Goal: Submit feedback/report problem: Complete application form

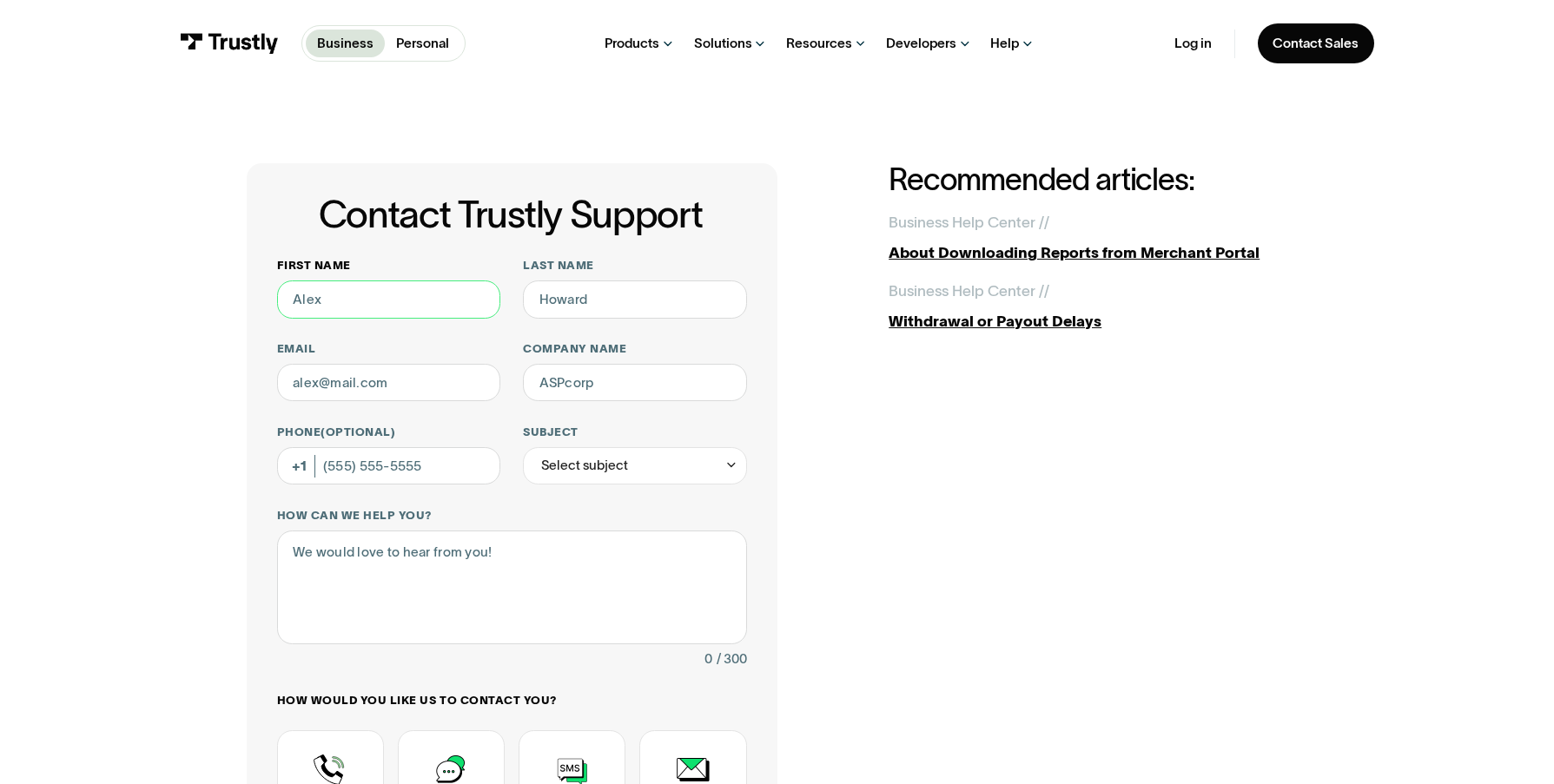
click at [397, 286] on input "First name" at bounding box center [389, 300] width 223 height 39
type input "[PERSON_NAME]"
type input "[PERSON_NAME][EMAIL_ADDRESS][DOMAIN_NAME]"
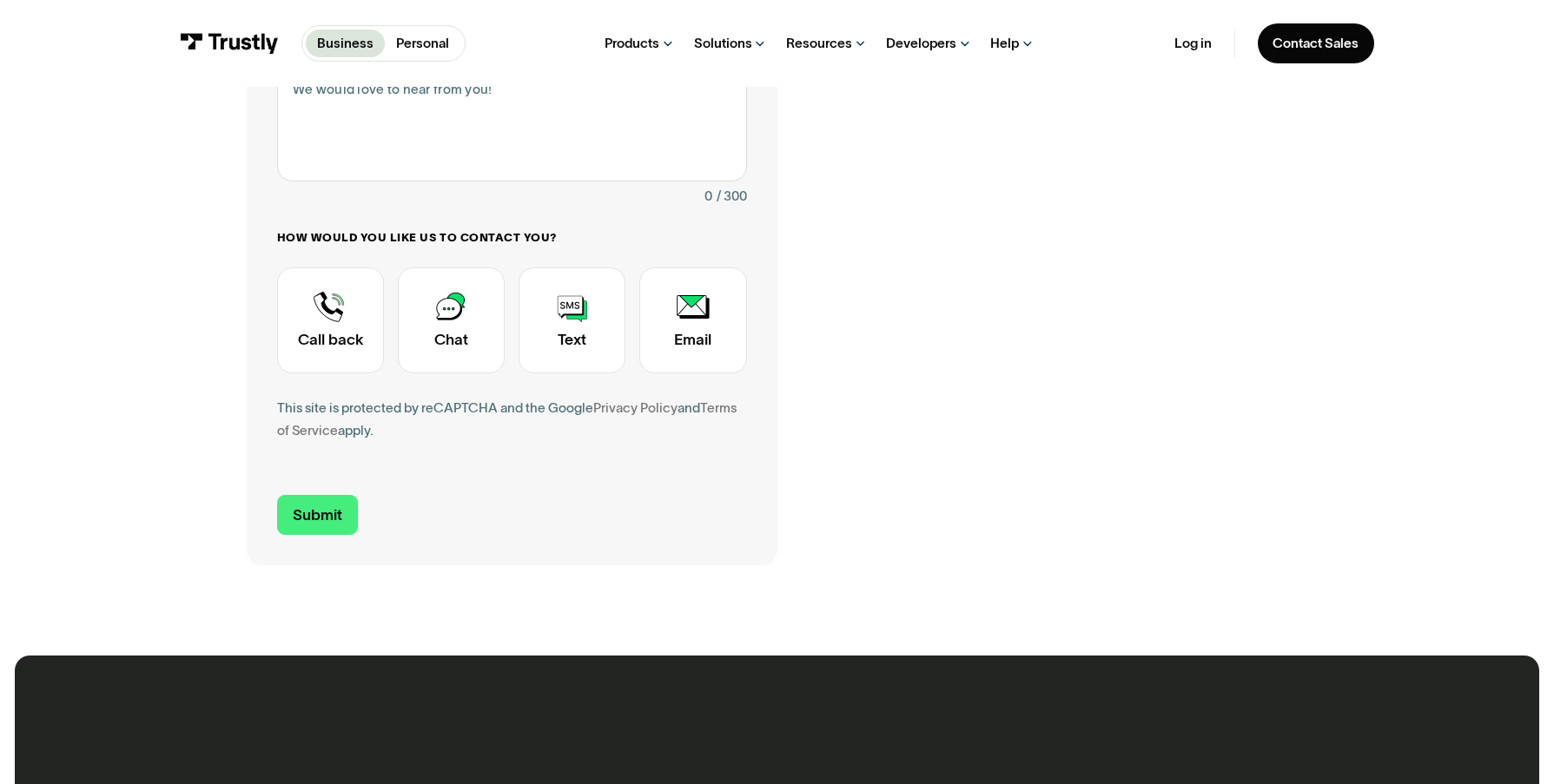
scroll to position [579, 0]
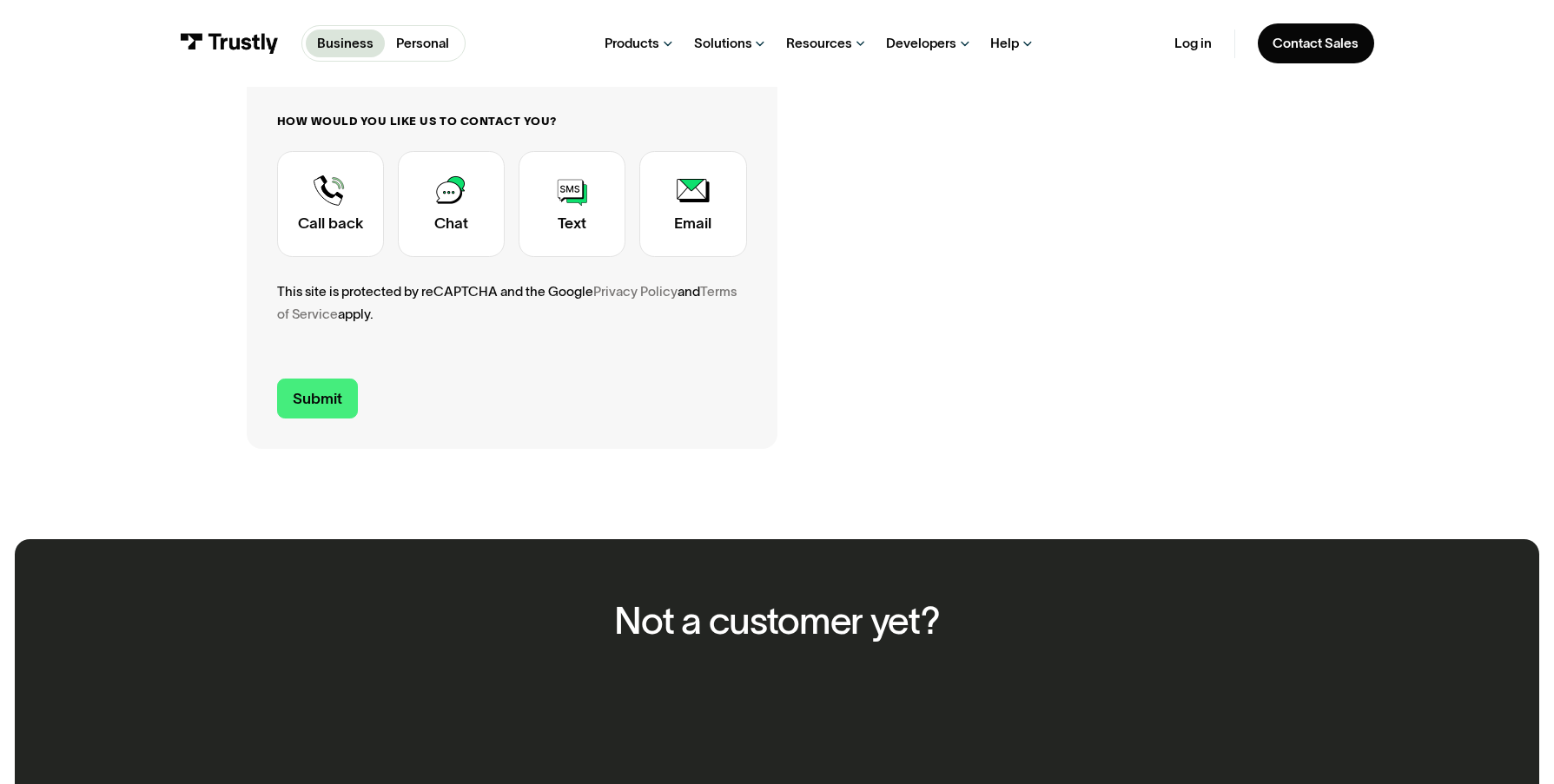
click at [390, 307] on div "This site is protected by reCAPTCHA and the Google Privacy Policy and Terms of …" at bounding box center [512, 303] width 470 height 45
click at [367, 296] on div "This site is protected by reCAPTCHA and the Google Privacy Policy and Terms of …" at bounding box center [512, 303] width 470 height 45
click at [338, 333] on div "First name [PERSON_NAME] Last name [PERSON_NAME] Email [PERSON_NAME][EMAIL_ADDR…" at bounding box center [512, 13] width 470 height 669
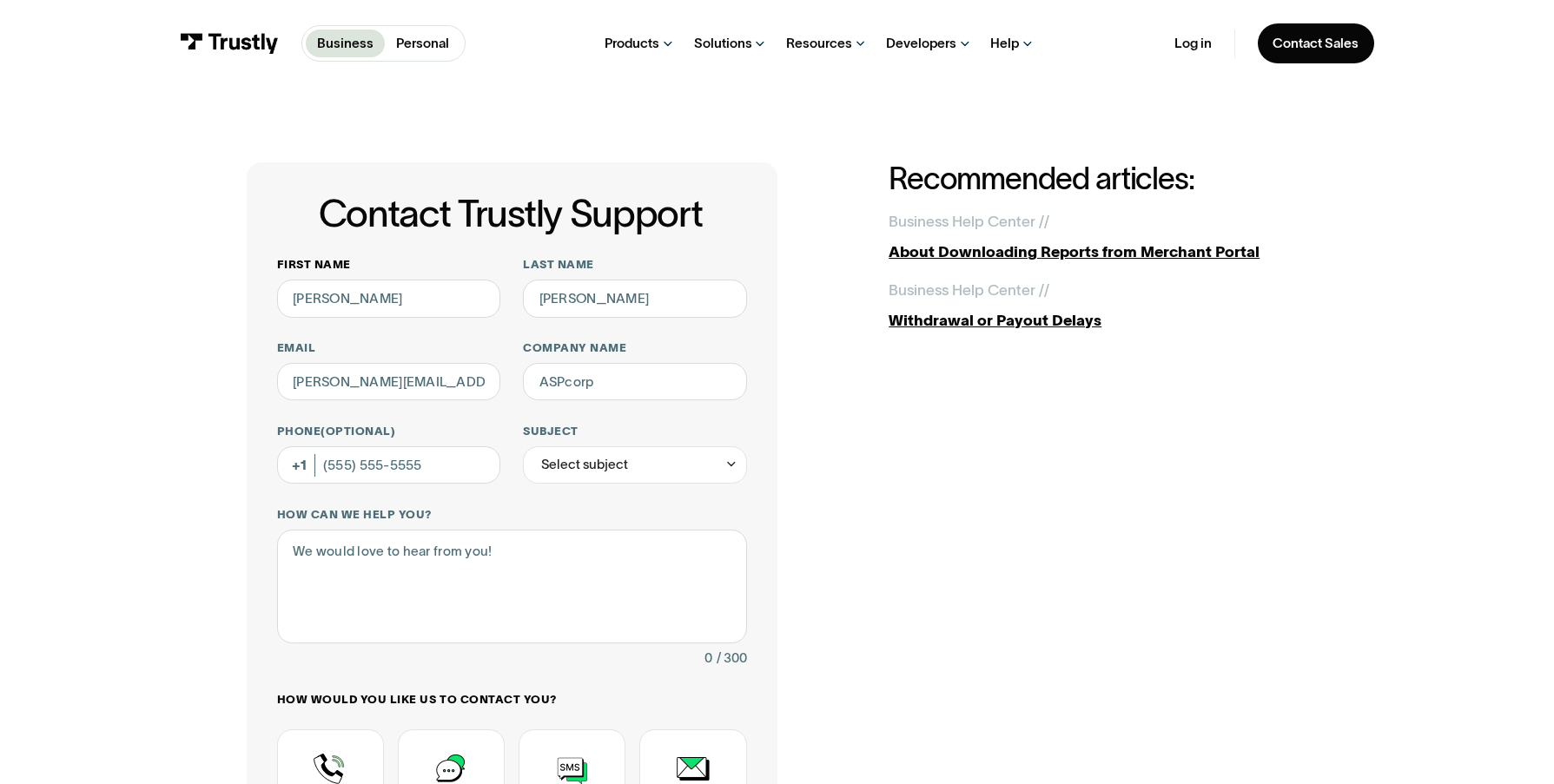
scroll to position [0, 0]
